Goal: Task Accomplishment & Management: Use online tool/utility

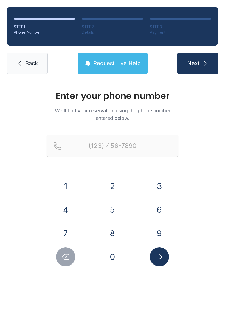
click at [119, 186] on button "2" at bounding box center [112, 186] width 19 height 19
click at [72, 187] on button "1" at bounding box center [65, 186] width 19 height 19
click at [69, 209] on button "4" at bounding box center [65, 209] width 19 height 19
click at [116, 181] on button "2" at bounding box center [112, 186] width 19 height 19
click at [72, 209] on button "4" at bounding box center [65, 209] width 19 height 19
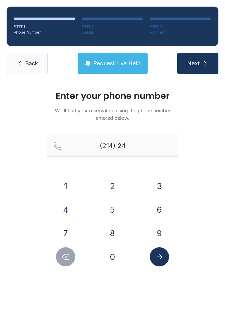
click at [108, 249] on button "0" at bounding box center [112, 256] width 19 height 19
click at [67, 182] on button "1" at bounding box center [65, 186] width 19 height 19
click at [113, 187] on button "2" at bounding box center [112, 186] width 19 height 19
click at [113, 233] on button "8" at bounding box center [112, 233] width 19 height 19
click at [116, 255] on button "0" at bounding box center [112, 256] width 19 height 19
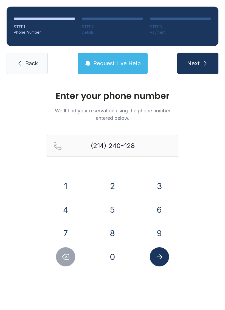
type input "[PHONE_NUMBER]"
click at [162, 259] on icon "Submit lookup form" at bounding box center [159, 257] width 8 height 8
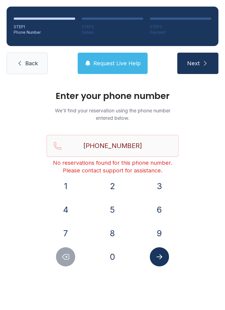
click at [28, 64] on span "Back" at bounding box center [31, 64] width 13 height 8
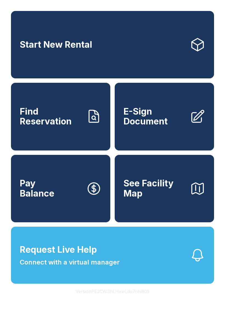
click at [174, 114] on span "E-Sign Document" at bounding box center [154, 117] width 62 height 20
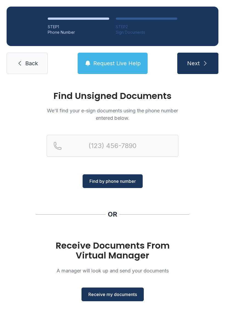
click at [121, 289] on button "Receive my documents" at bounding box center [112, 295] width 62 height 14
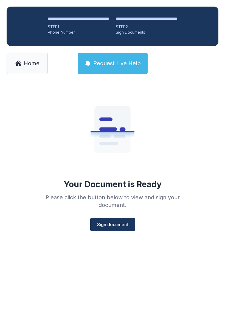
click at [122, 229] on button "Sign document" at bounding box center [112, 225] width 45 height 14
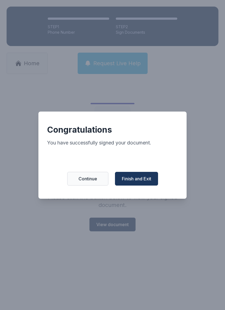
click at [138, 181] on span "Finish and Exit" at bounding box center [136, 179] width 29 height 7
